Goal: Find specific page/section: Find specific page/section

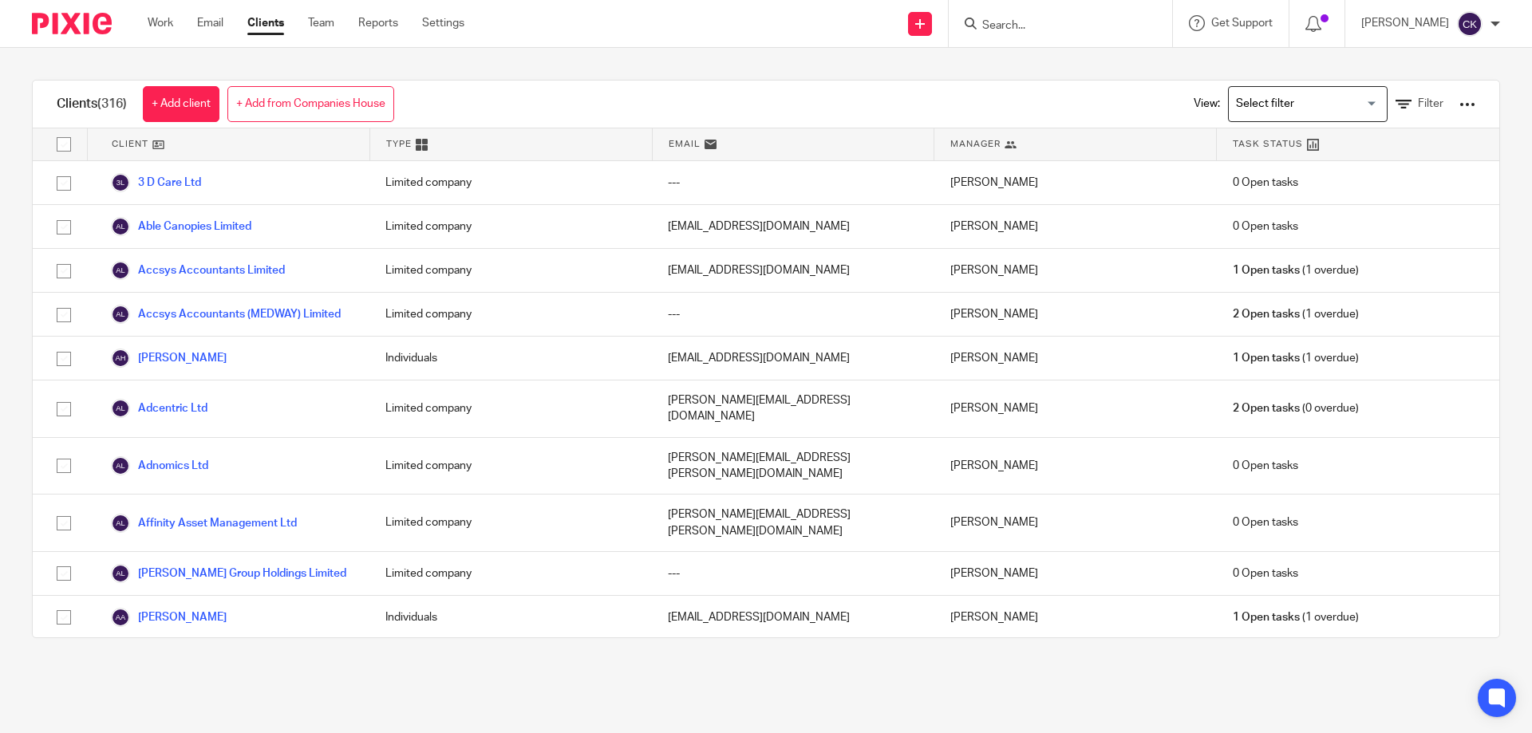
click at [1016, 14] on form at bounding box center [1065, 24] width 170 height 20
click at [1021, 24] on input "Search" at bounding box center [1052, 26] width 144 height 14
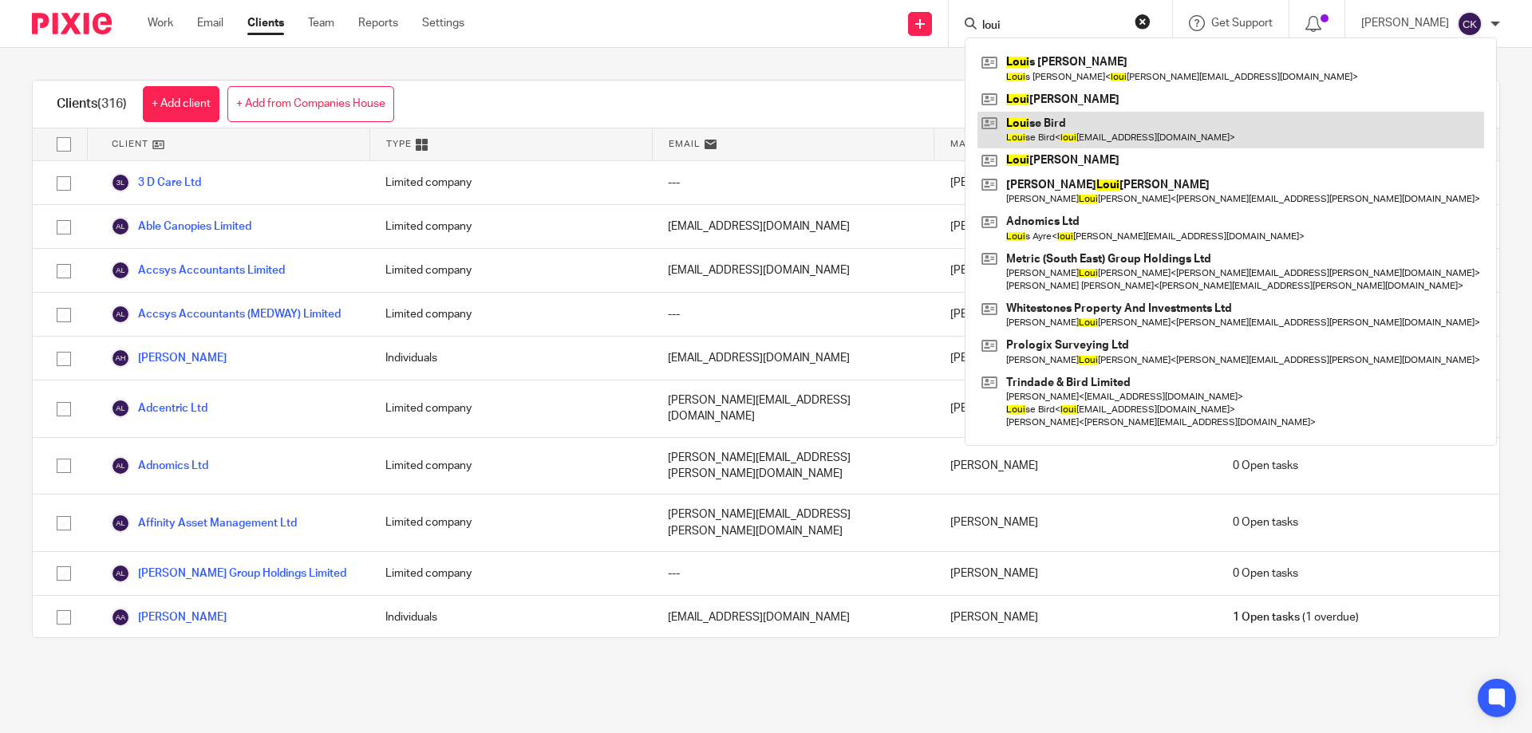
type input "loui"
click at [1092, 121] on link at bounding box center [1230, 130] width 507 height 37
